Goal: Connect with others: Connect with others

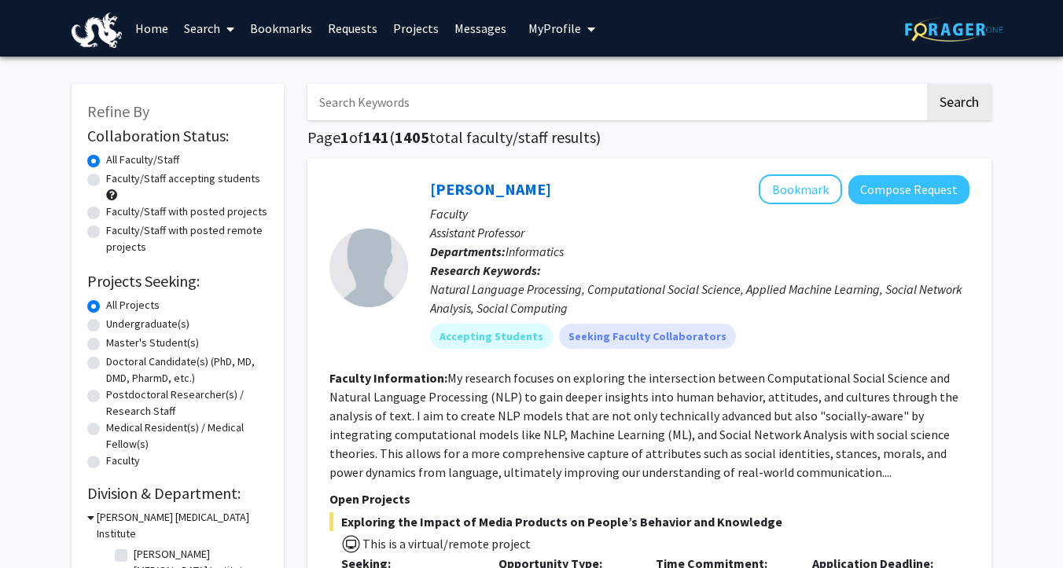
click at [106, 321] on label "Undergraduate(s)" at bounding box center [147, 324] width 83 height 17
click at [106, 321] on input "Undergraduate(s)" at bounding box center [111, 321] width 10 height 10
radio input "true"
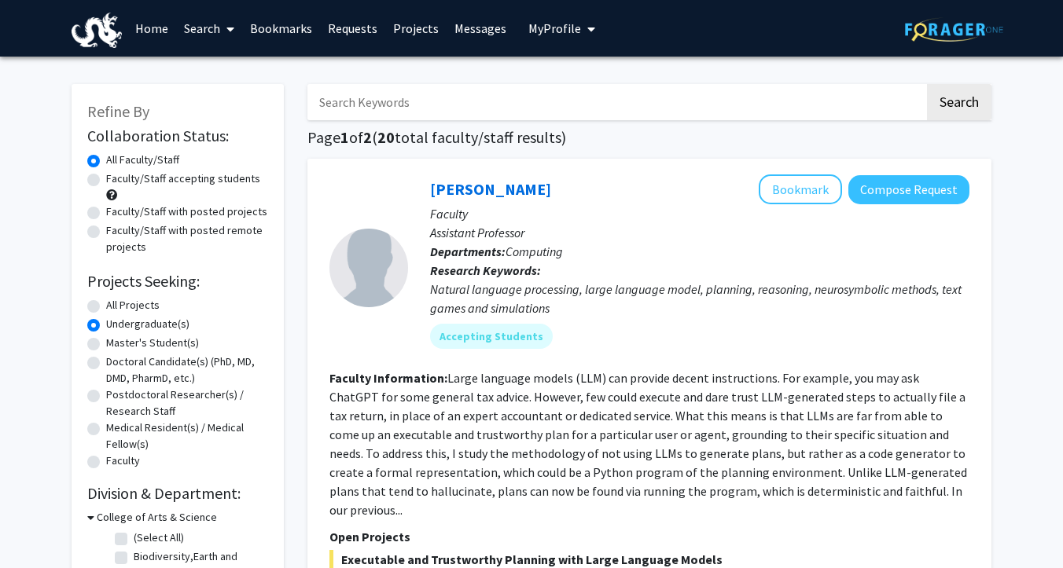
click at [106, 182] on label "Faculty/Staff accepting students" at bounding box center [183, 179] width 154 height 17
click at [106, 181] on input "Faculty/Staff accepting students" at bounding box center [111, 176] width 10 height 10
radio input "true"
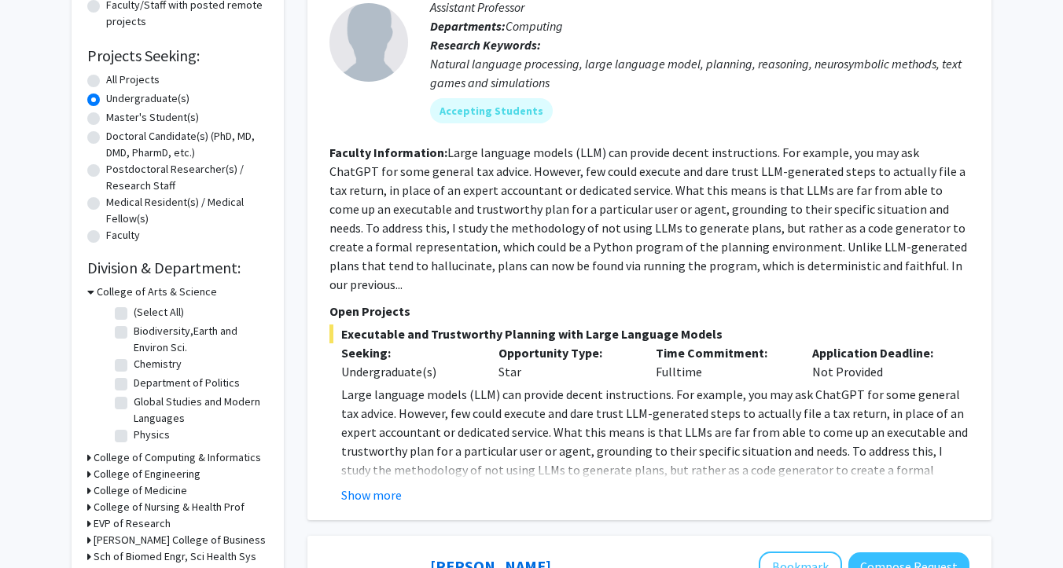
scroll to position [227, 0]
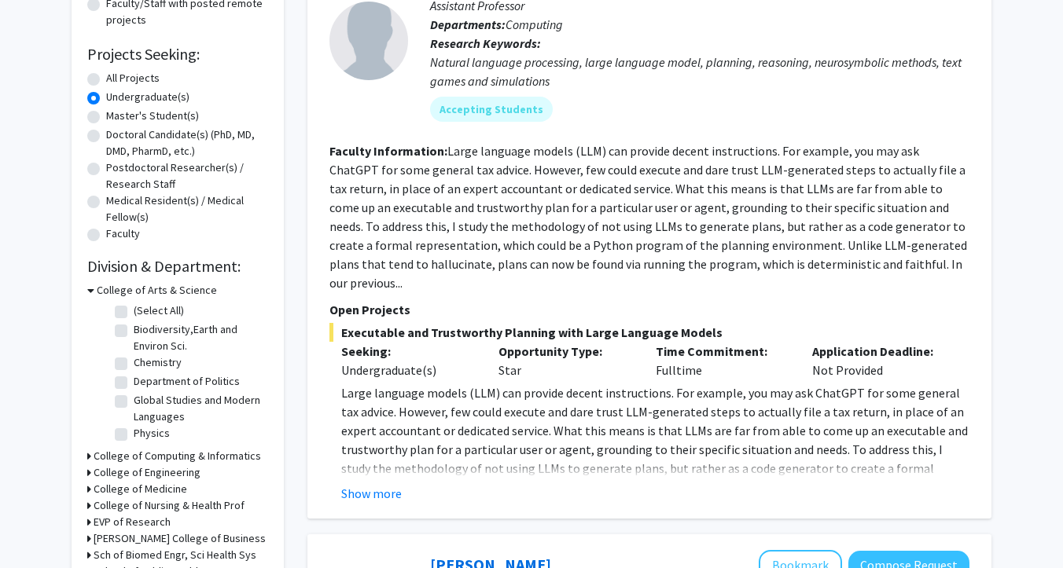
click at [149, 454] on h3 "College of Computing & Informatics" at bounding box center [177, 456] width 167 height 17
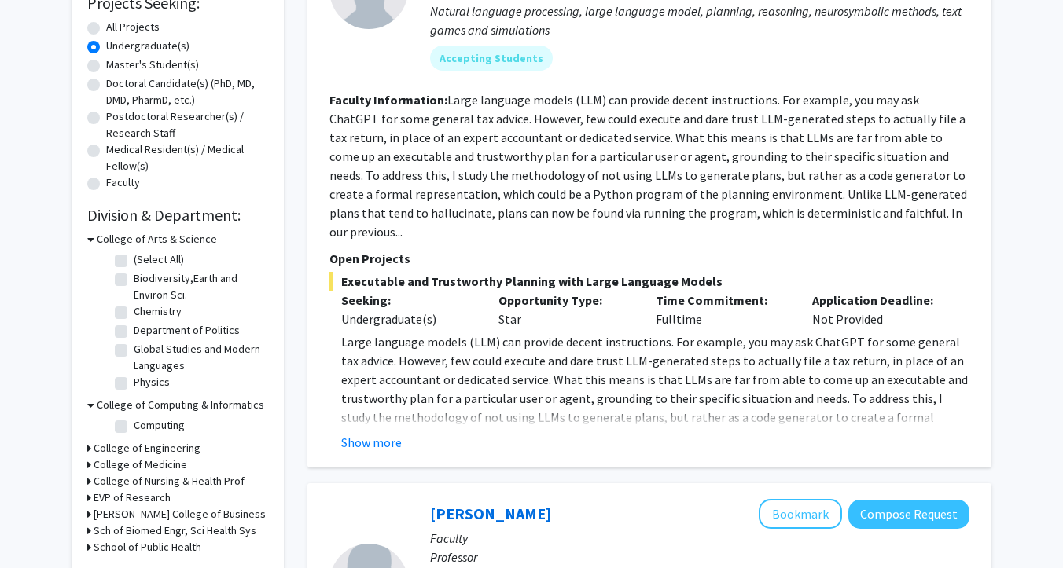
scroll to position [278, 0]
click at [134, 429] on label "Computing" at bounding box center [159, 426] width 51 height 17
click at [134, 429] on input "Computing" at bounding box center [139, 423] width 10 height 10
checkbox input "true"
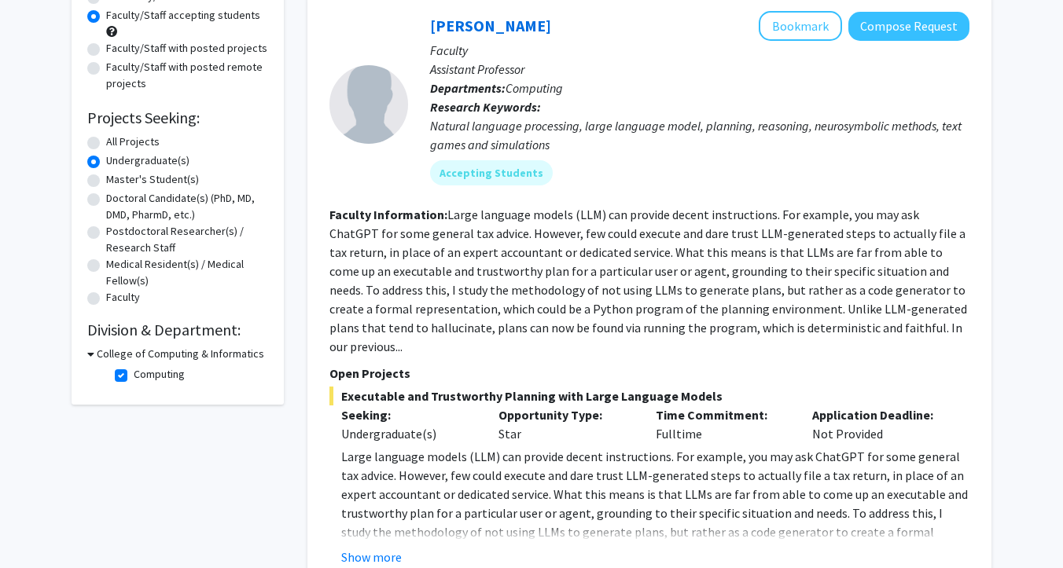
scroll to position [161, 0]
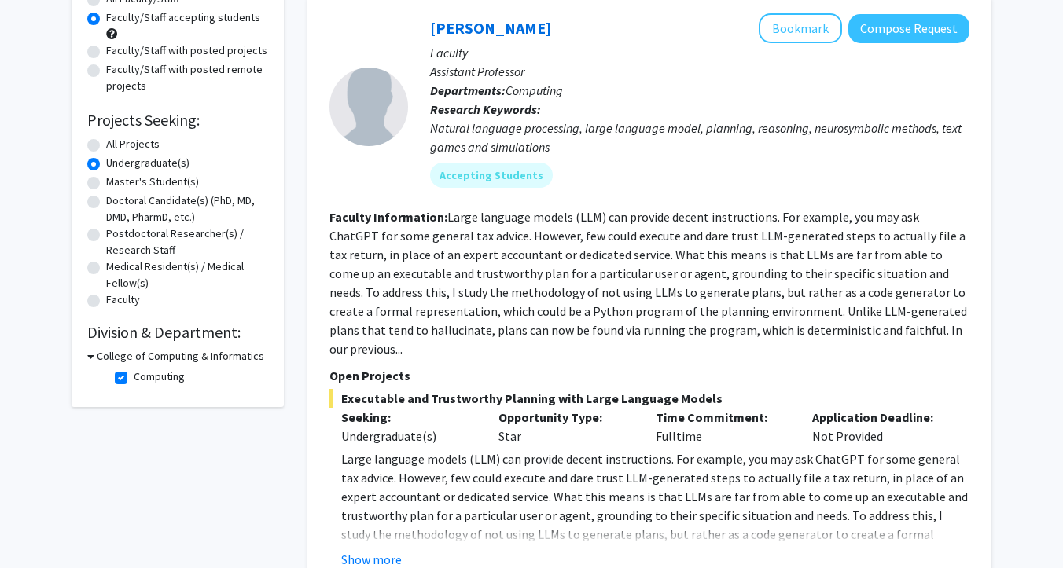
click at [98, 356] on h3 "College of Computing & Informatics" at bounding box center [180, 356] width 167 height 17
click at [98, 356] on h3 "College of Computing & Informatics" at bounding box center [177, 356] width 167 height 17
click at [134, 375] on label "Computing" at bounding box center [159, 377] width 51 height 17
click at [134, 375] on input "Computing" at bounding box center [139, 374] width 10 height 10
checkbox input "false"
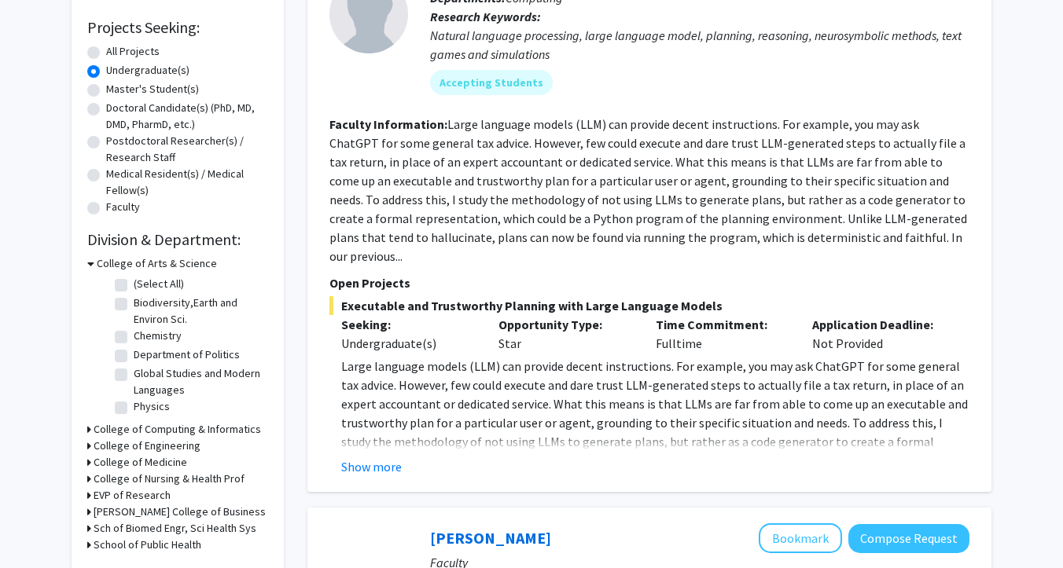
scroll to position [378, 0]
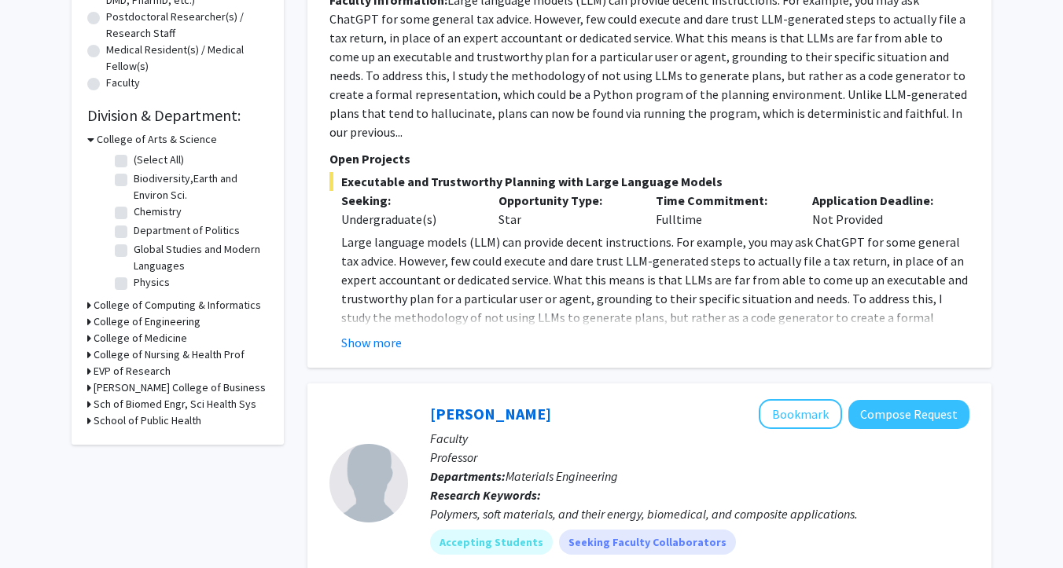
click at [113, 389] on h3 "[PERSON_NAME] College of Business" at bounding box center [180, 388] width 172 height 17
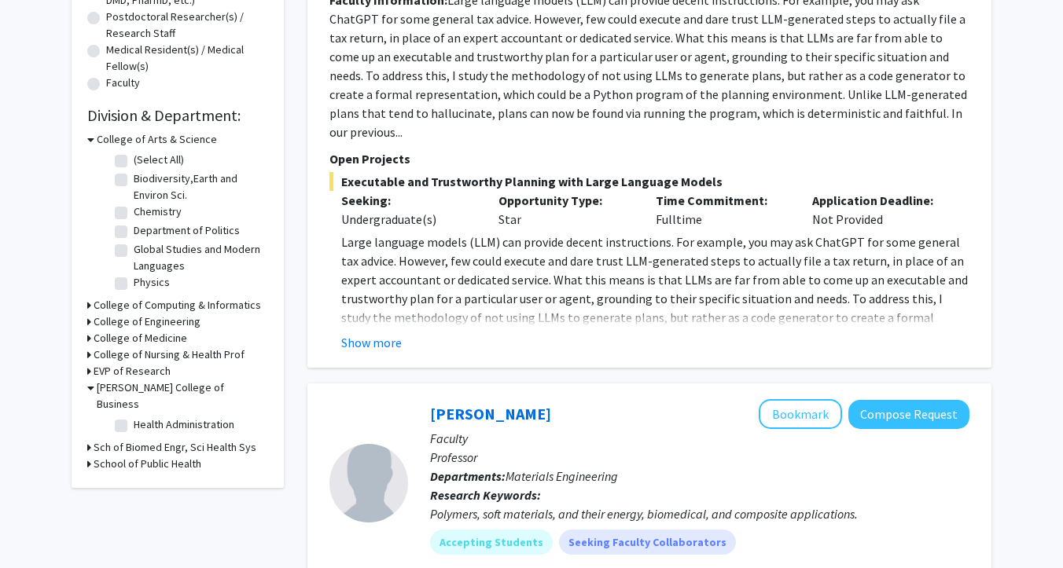
click at [109, 389] on h3 "[PERSON_NAME] College of Business" at bounding box center [182, 396] width 171 height 33
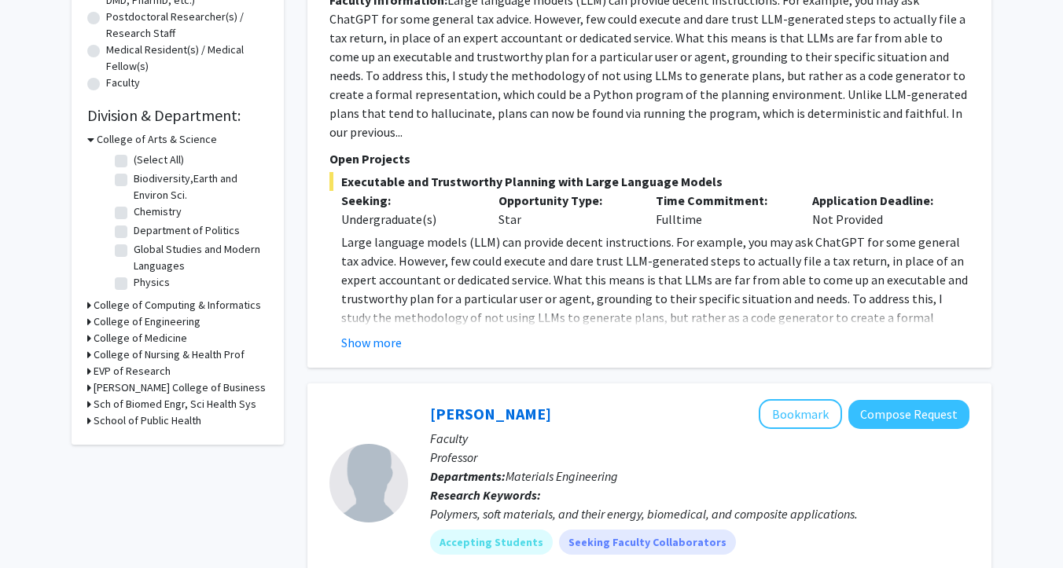
click at [118, 304] on h3 "College of Computing & Informatics" at bounding box center [177, 305] width 167 height 17
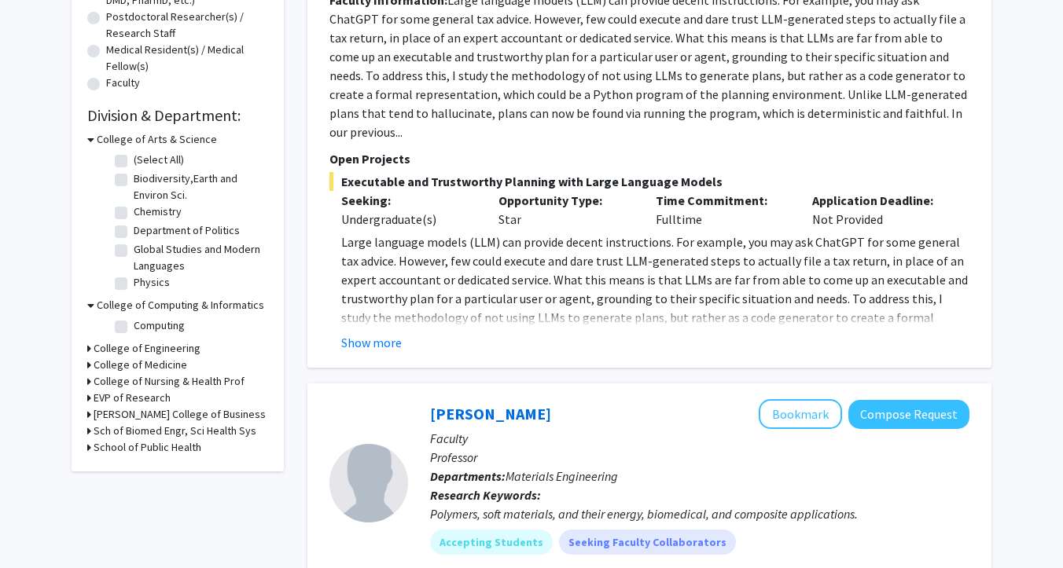
click at [134, 329] on label "Computing" at bounding box center [159, 326] width 51 height 17
click at [134, 328] on input "Computing" at bounding box center [139, 323] width 10 height 10
checkbox input "true"
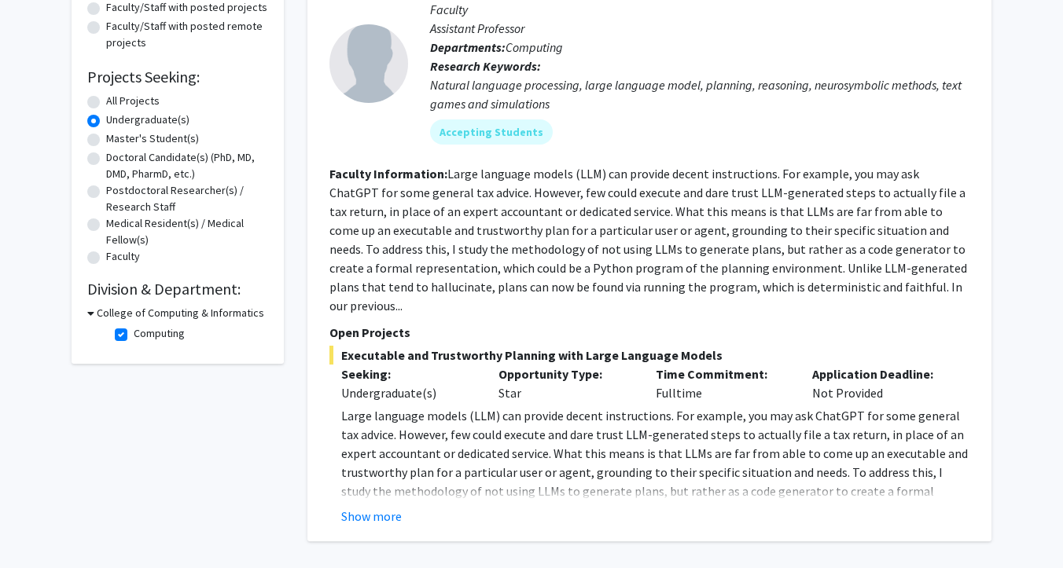
scroll to position [202, 0]
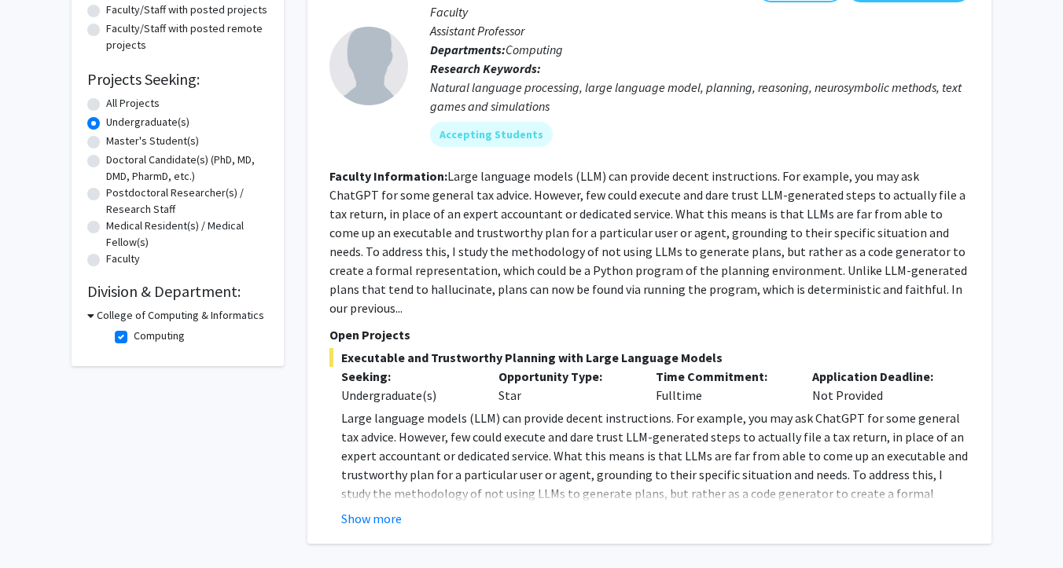
click at [134, 340] on label "Computing" at bounding box center [159, 336] width 51 height 17
click at [134, 338] on input "Computing" at bounding box center [139, 333] width 10 height 10
checkbox input "false"
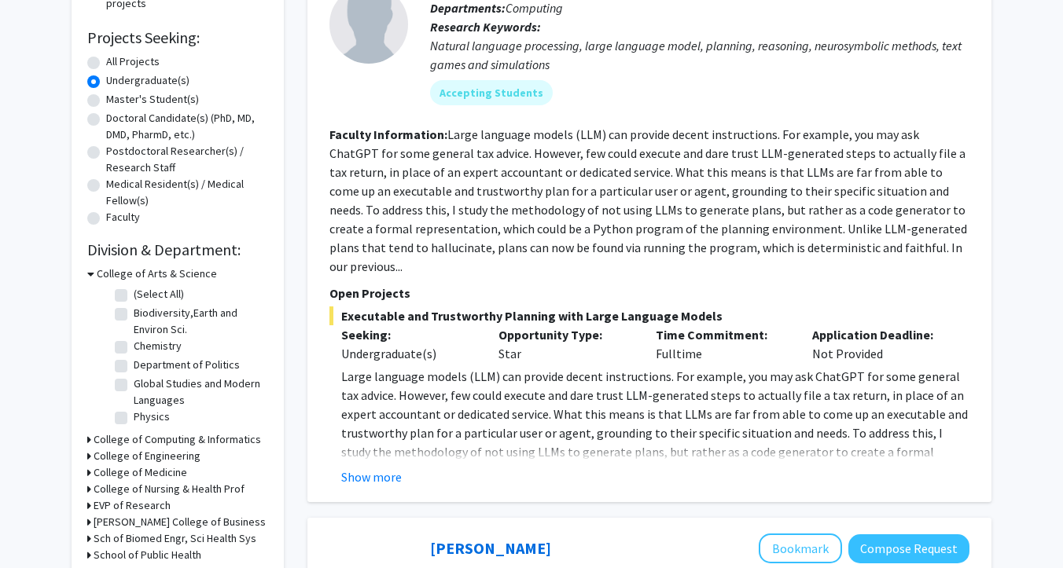
scroll to position [246, 0]
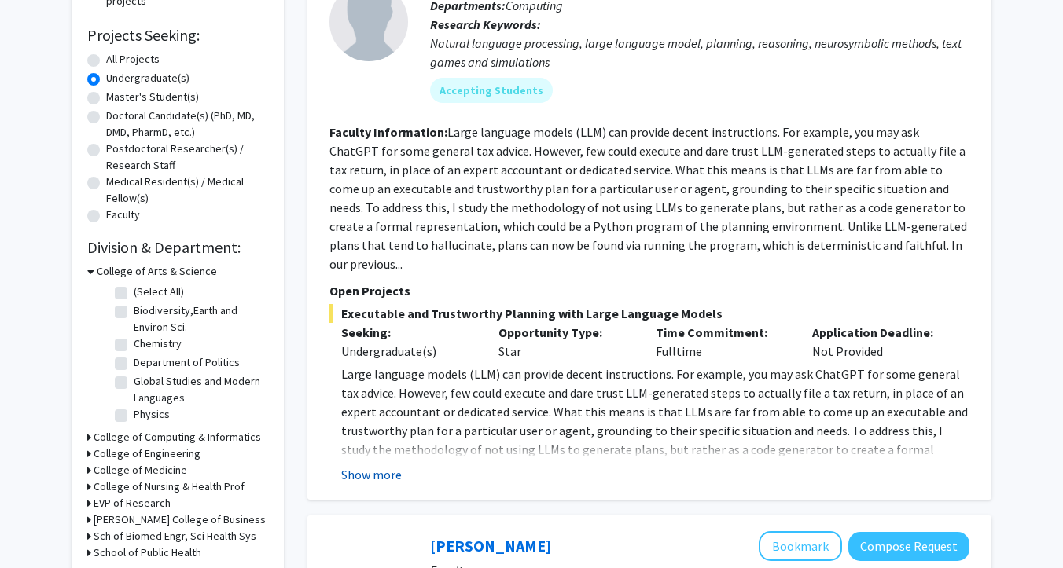
click at [370, 465] on button "Show more" at bounding box center [371, 474] width 61 height 19
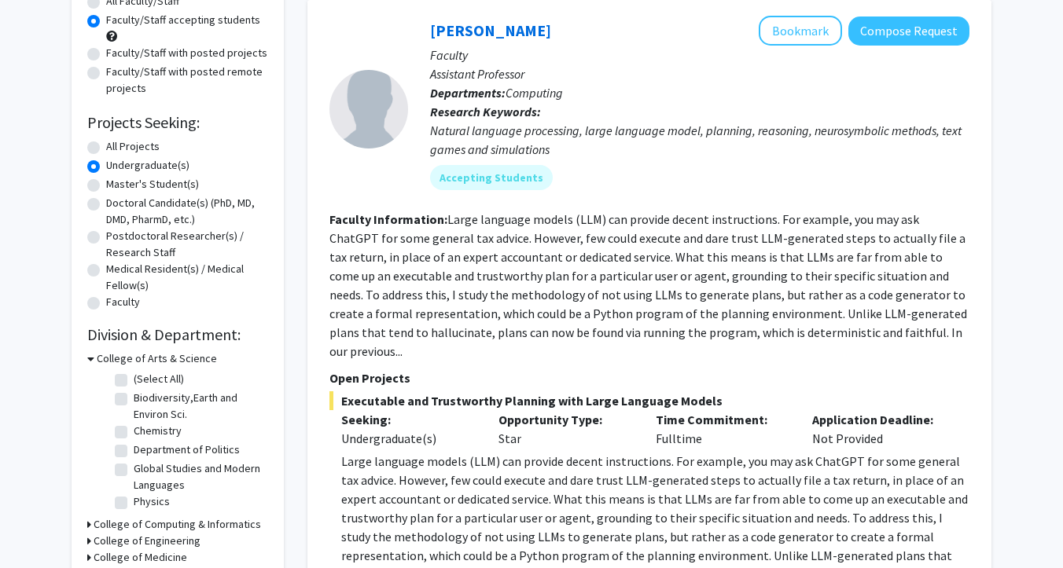
scroll to position [158, 0]
click at [451, 29] on link "[PERSON_NAME]" at bounding box center [490, 31] width 121 height 20
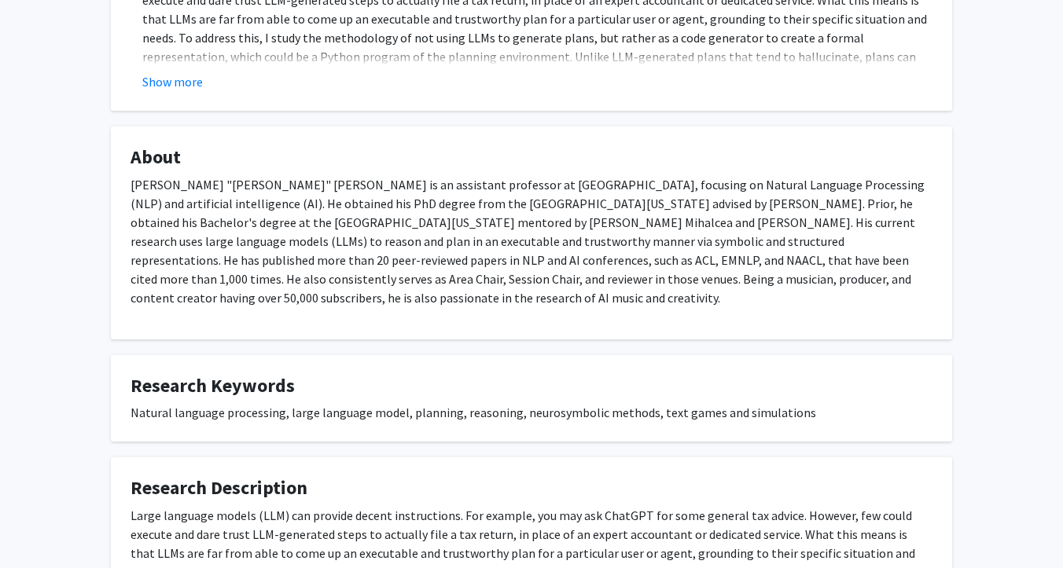
scroll to position [567, 0]
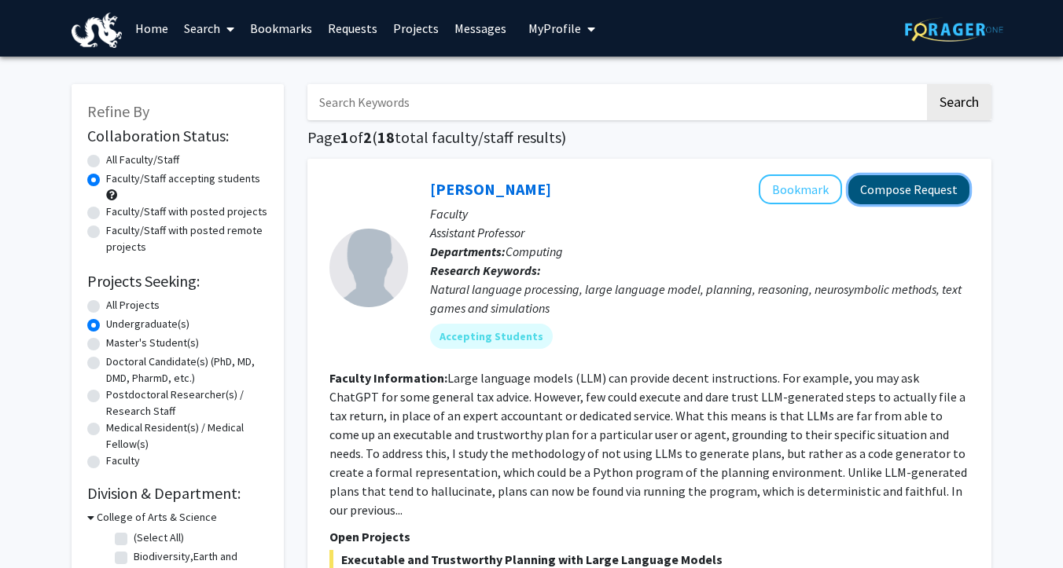
click at [881, 189] on button "Compose Request" at bounding box center [908, 189] width 121 height 29
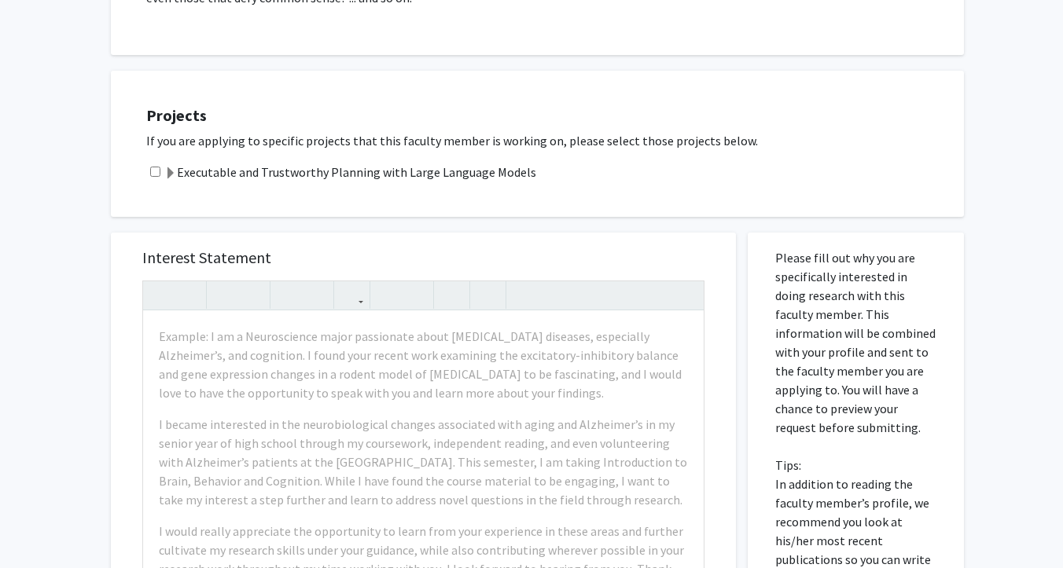
scroll to position [578, 0]
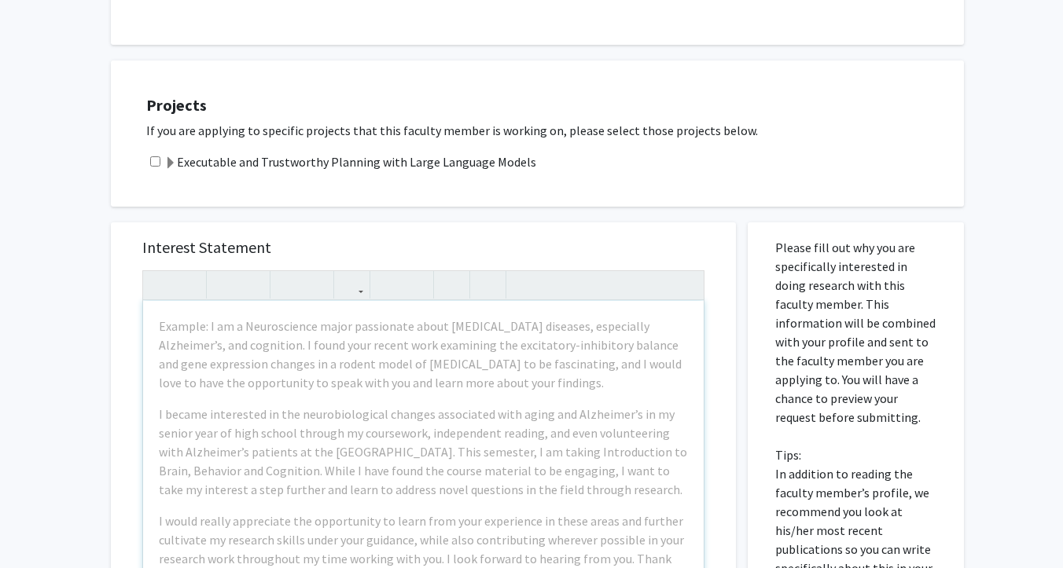
click at [178, 168] on label "Executable and Trustworthy Planning with Large Language Models" at bounding box center [350, 162] width 372 height 19
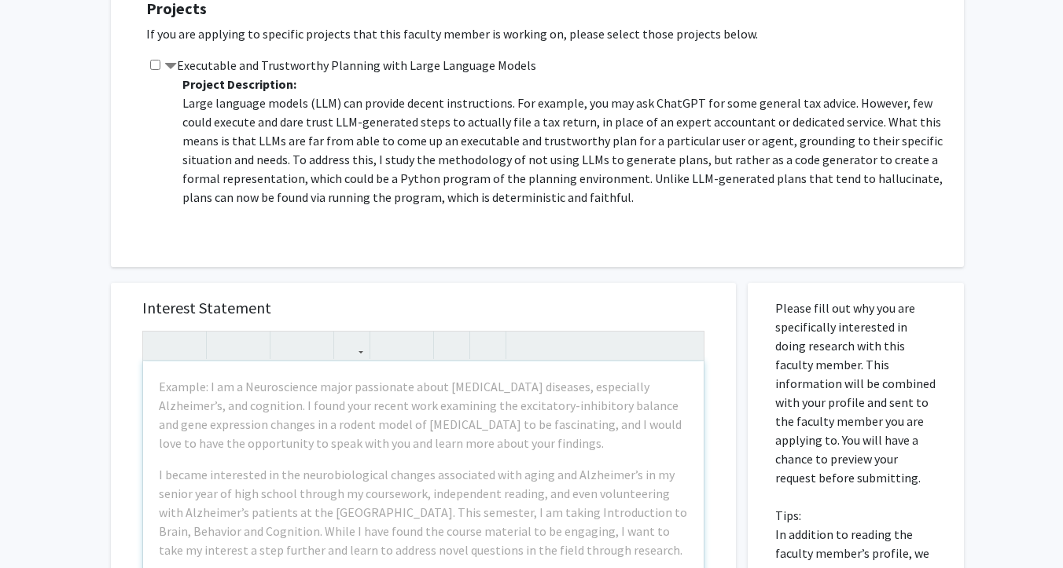
scroll to position [675, 0]
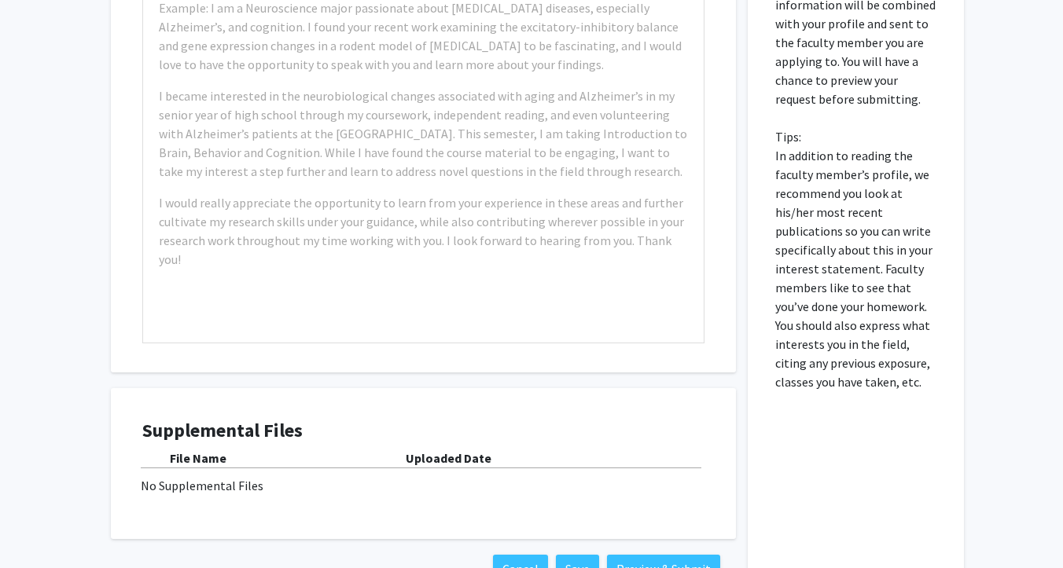
scroll to position [1167, 0]
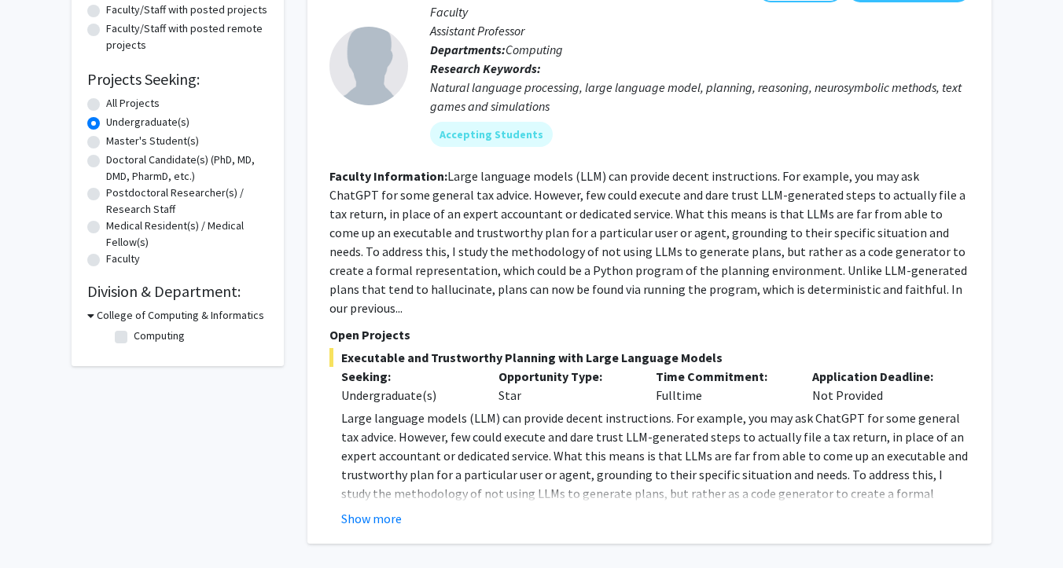
checkbox input "false"
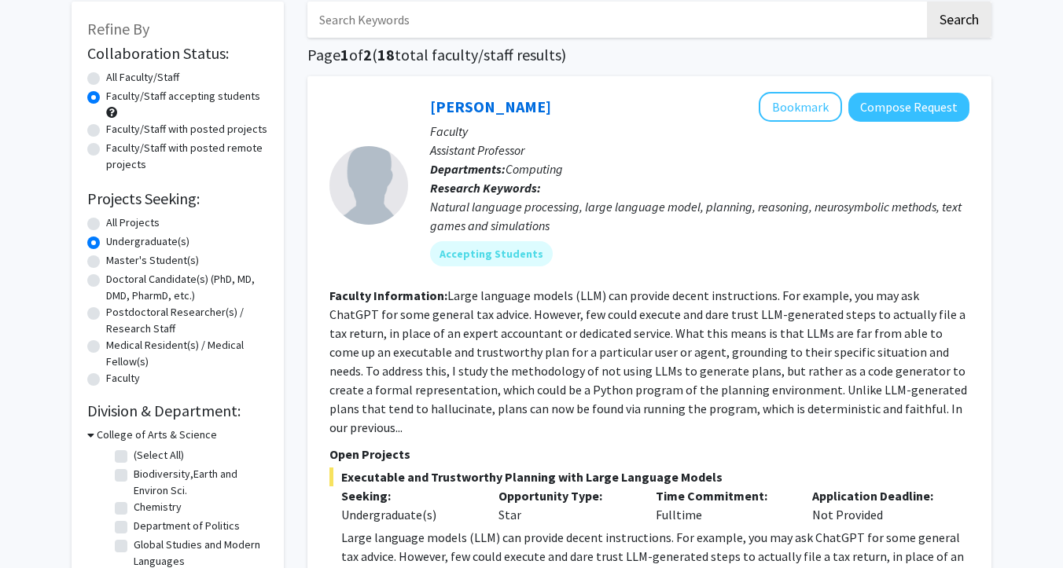
scroll to position [333, 0]
